Goal: Information Seeking & Learning: Compare options

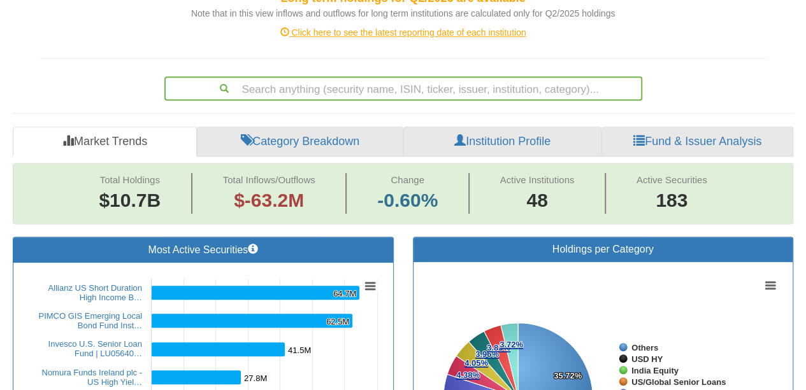
scroll to position [255, 0]
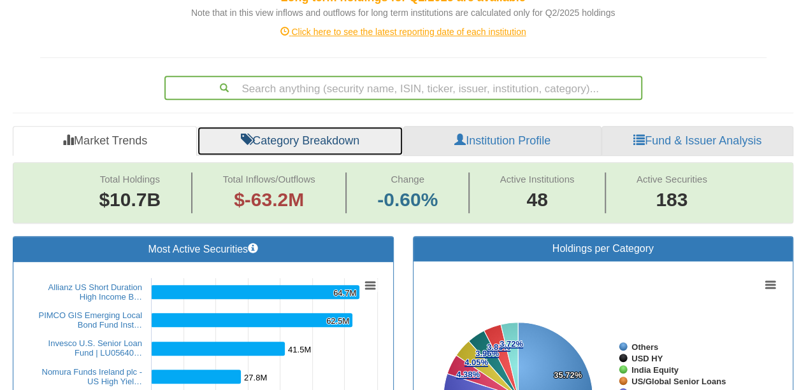
click at [308, 134] on link "Category Breakdown" at bounding box center [300, 141] width 206 height 31
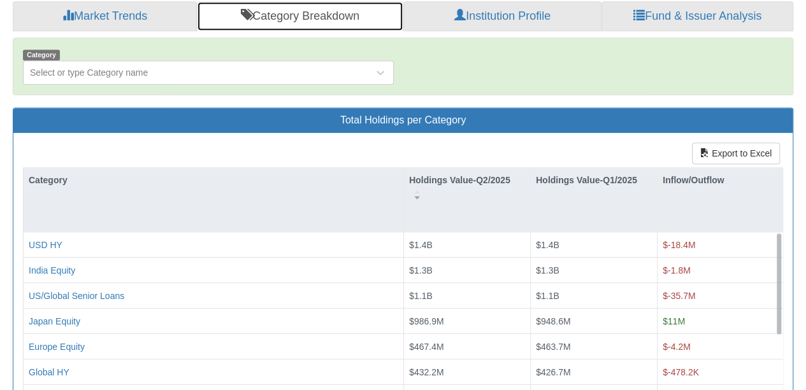
scroll to position [446, 0]
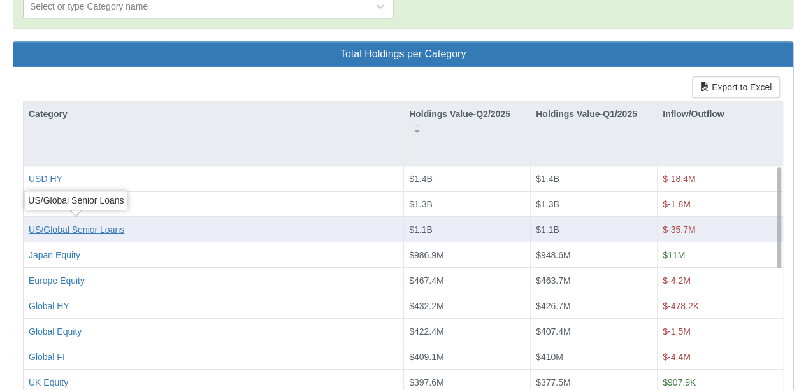
click at [92, 229] on div "US/Global Senior Loans" at bounding box center [77, 229] width 96 height 13
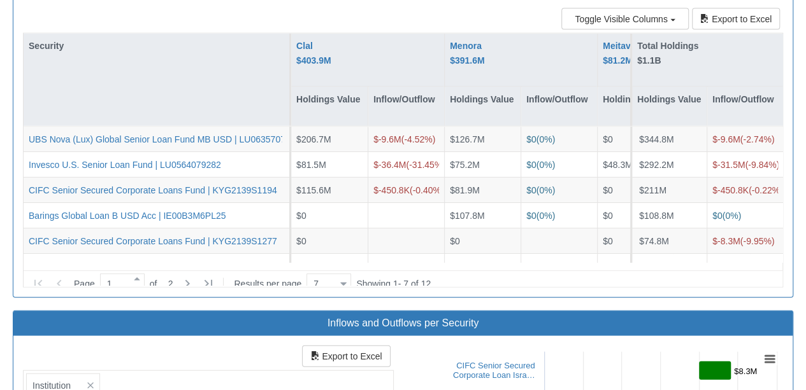
scroll to position [1274, 0]
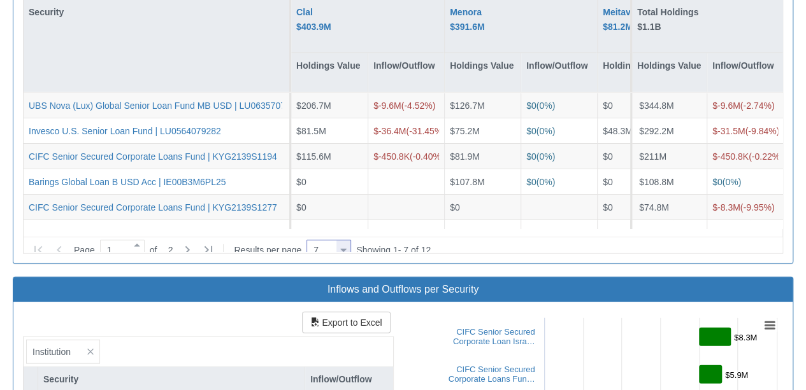
click at [344, 242] on div at bounding box center [343, 250] width 6 height 17
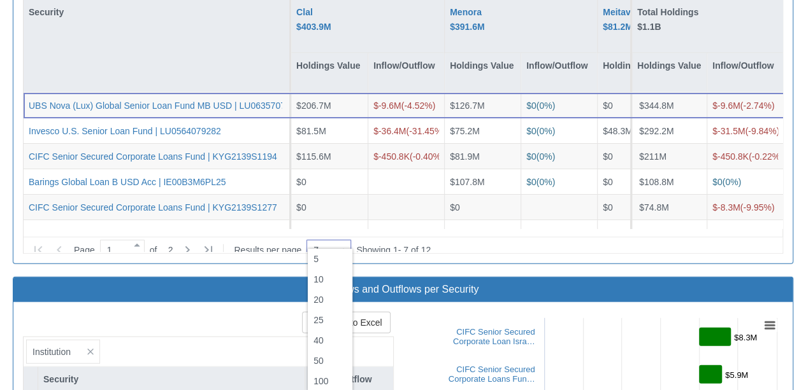
click at [330, 291] on div "20" at bounding box center [330, 300] width 45 height 20
type input "20"
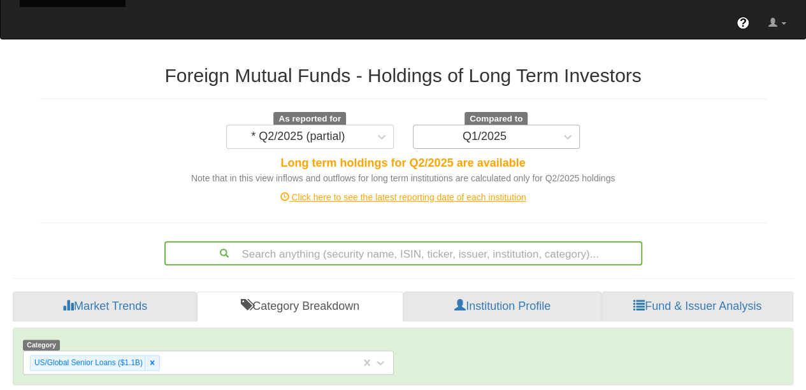
scroll to position [64, 0]
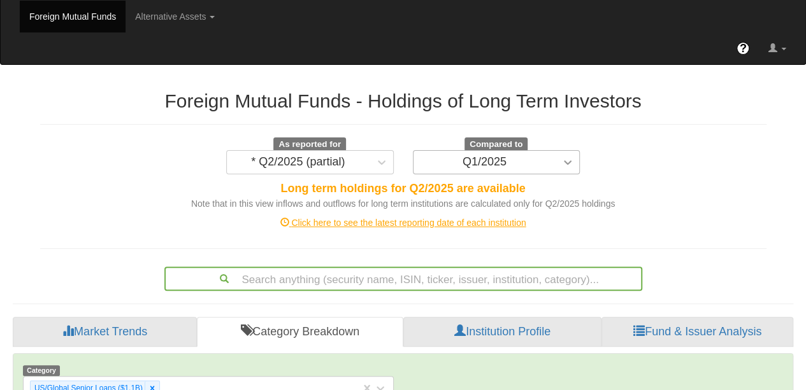
click at [570, 164] on icon at bounding box center [567, 162] width 13 height 13
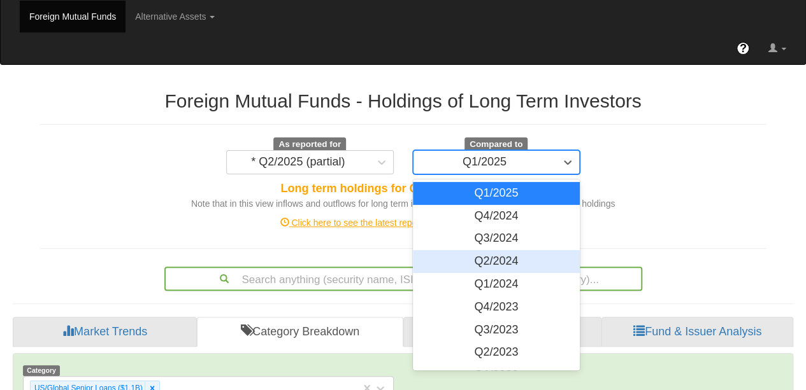
drag, startPoint x: 524, startPoint y: 255, endPoint x: 524, endPoint y: 273, distance: 17.2
click at [524, 263] on div "Q2/2024" at bounding box center [496, 261] width 167 height 23
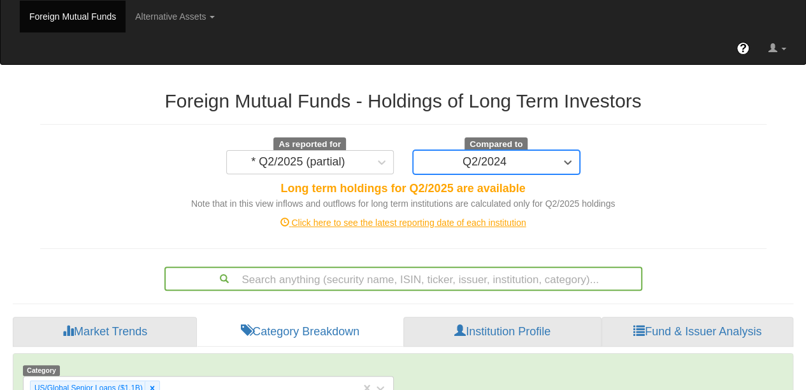
scroll to position [25, 757]
click at [564, 160] on icon at bounding box center [567, 162] width 13 height 13
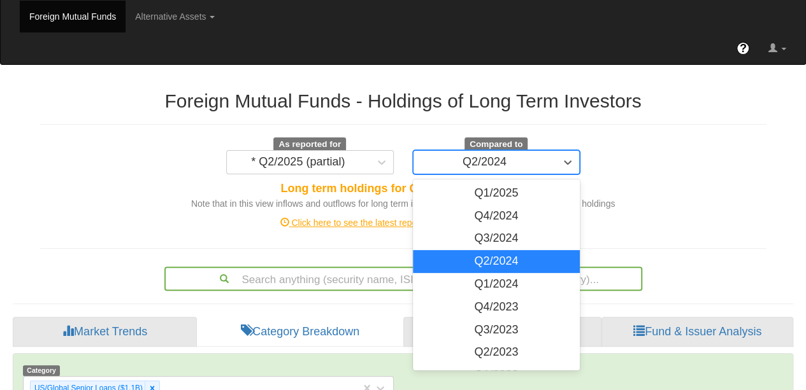
click at [501, 259] on div "Q2/2024" at bounding box center [496, 261] width 167 height 23
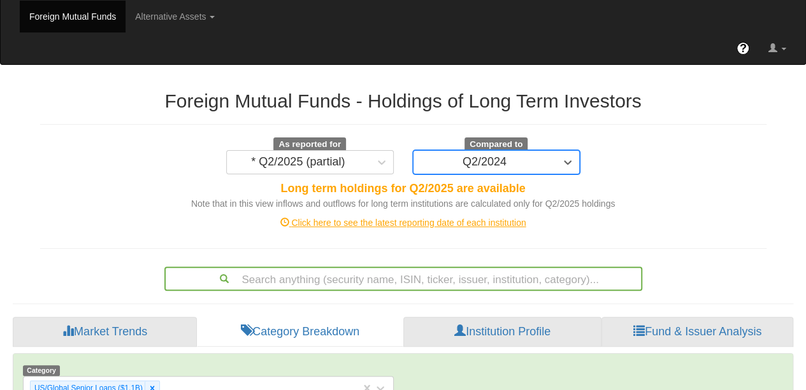
click at [630, 230] on div "Click here to see the latest reporting date of each institution" at bounding box center [403, 222] width 745 height 25
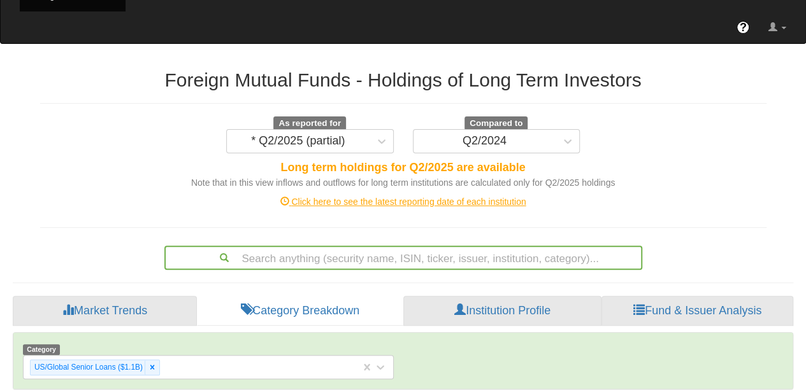
scroll to position [64, 0]
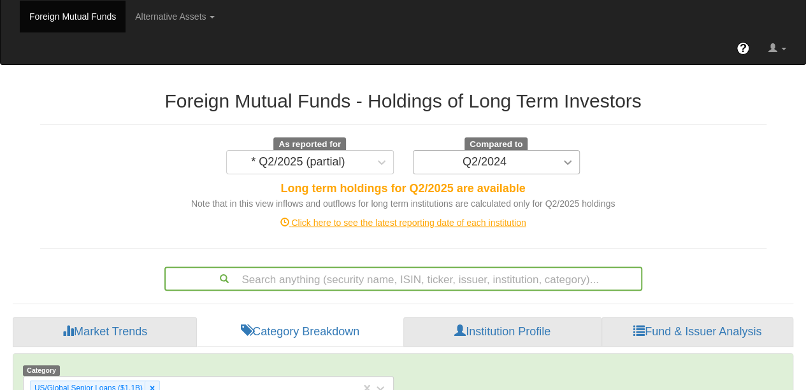
click at [573, 162] on icon at bounding box center [567, 162] width 13 height 13
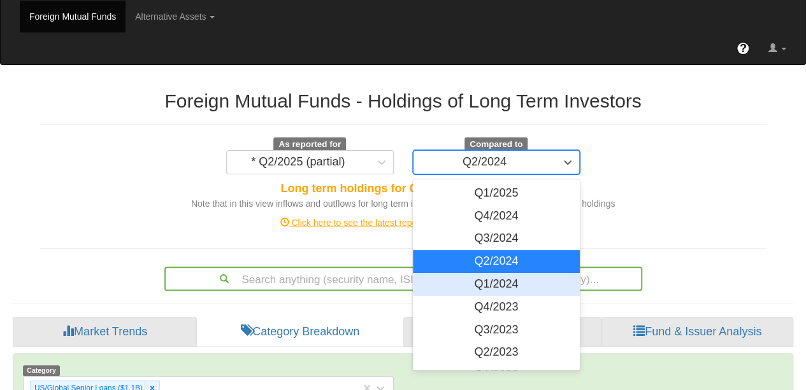
click at [516, 279] on div "Q1/2024" at bounding box center [496, 284] width 167 height 23
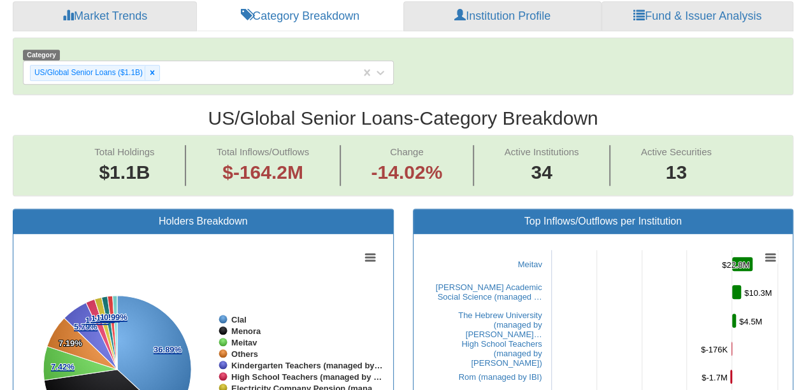
scroll to position [318, 0]
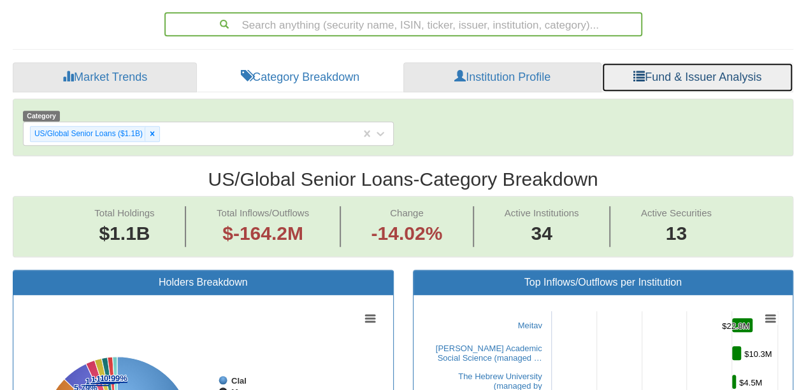
click at [700, 68] on link "Fund & Issuer Analysis" at bounding box center [697, 77] width 192 height 31
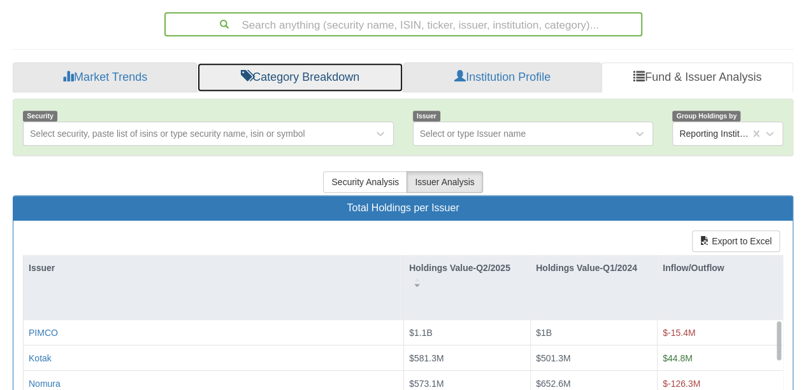
click at [270, 78] on link "Category Breakdown" at bounding box center [300, 77] width 206 height 31
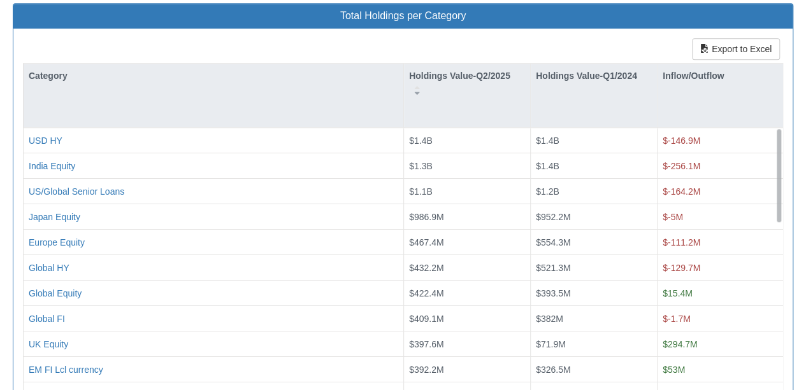
scroll to position [509, 0]
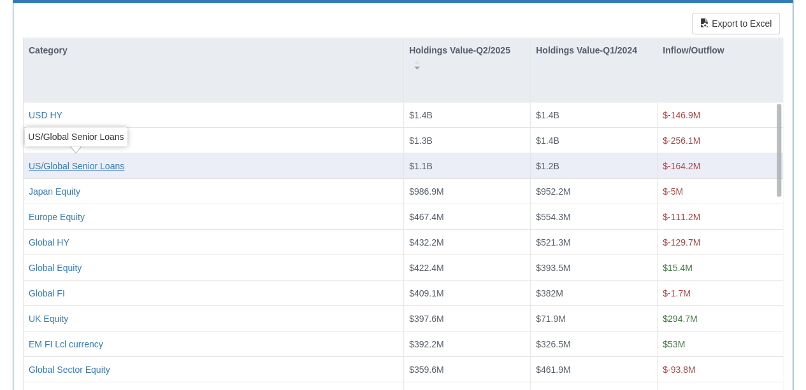
click at [71, 159] on div "US/Global Senior Loans" at bounding box center [77, 165] width 96 height 13
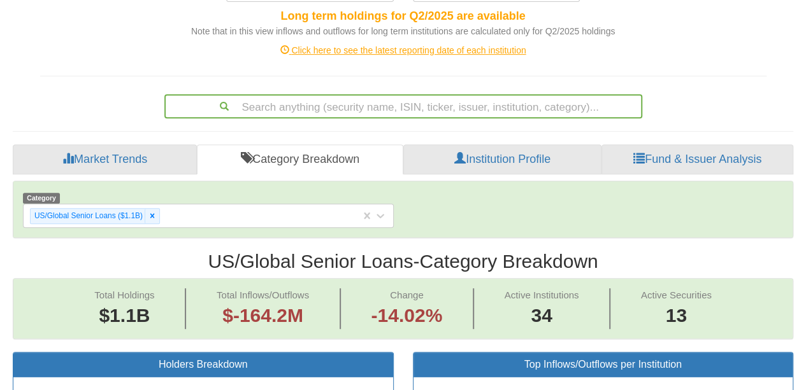
scroll to position [94, 0]
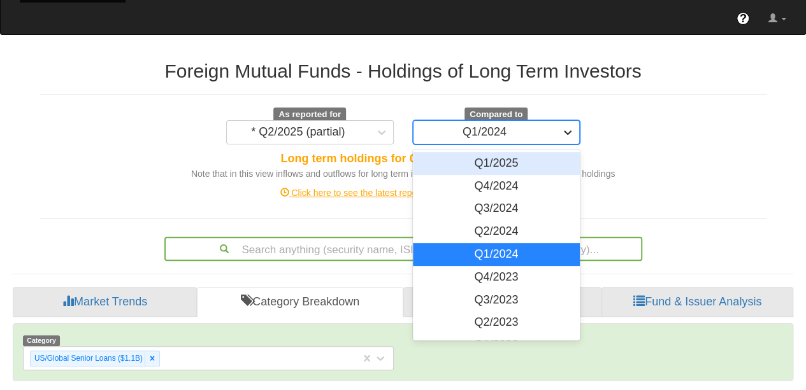
click at [566, 135] on icon at bounding box center [567, 132] width 13 height 13
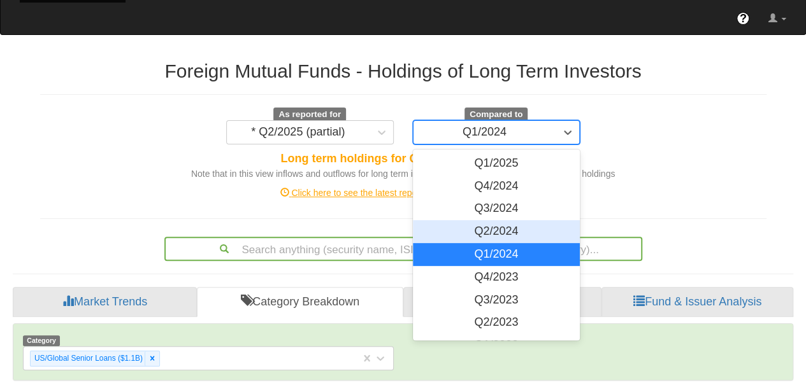
click at [522, 228] on div "Q2/2024" at bounding box center [496, 231] width 167 height 23
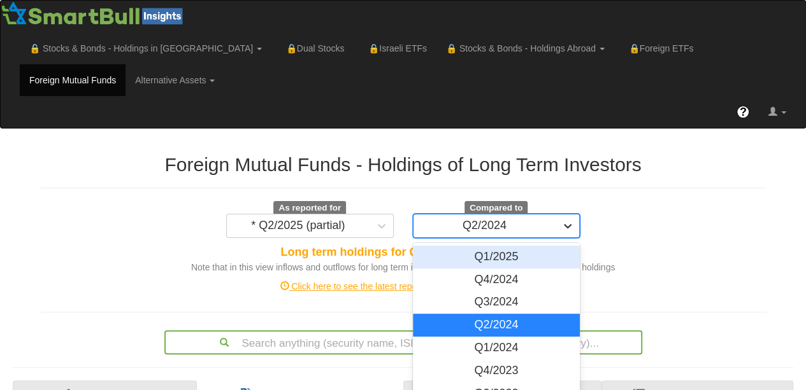
click at [569, 225] on div "option Q2/2024, selected. option Q1/2025 focused, 1 of 16. 16 results available…" at bounding box center [496, 226] width 167 height 24
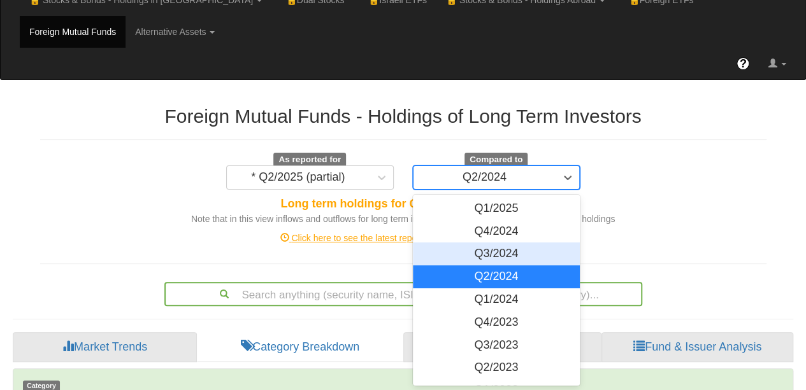
click at [515, 252] on div "Q3/2024" at bounding box center [496, 254] width 167 height 23
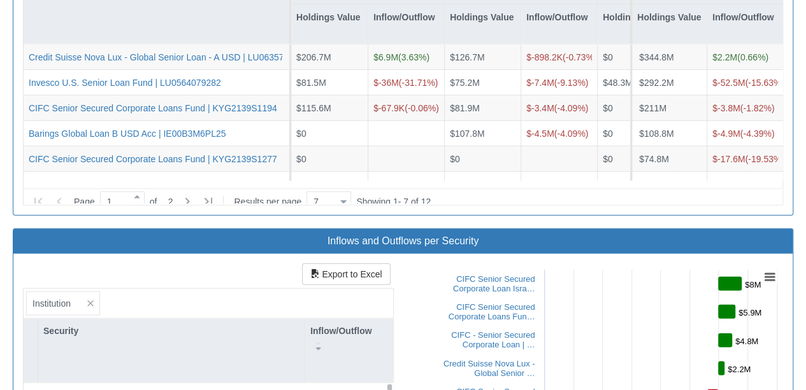
scroll to position [1495, 0]
